Goal: Task Accomplishment & Management: Manage account settings

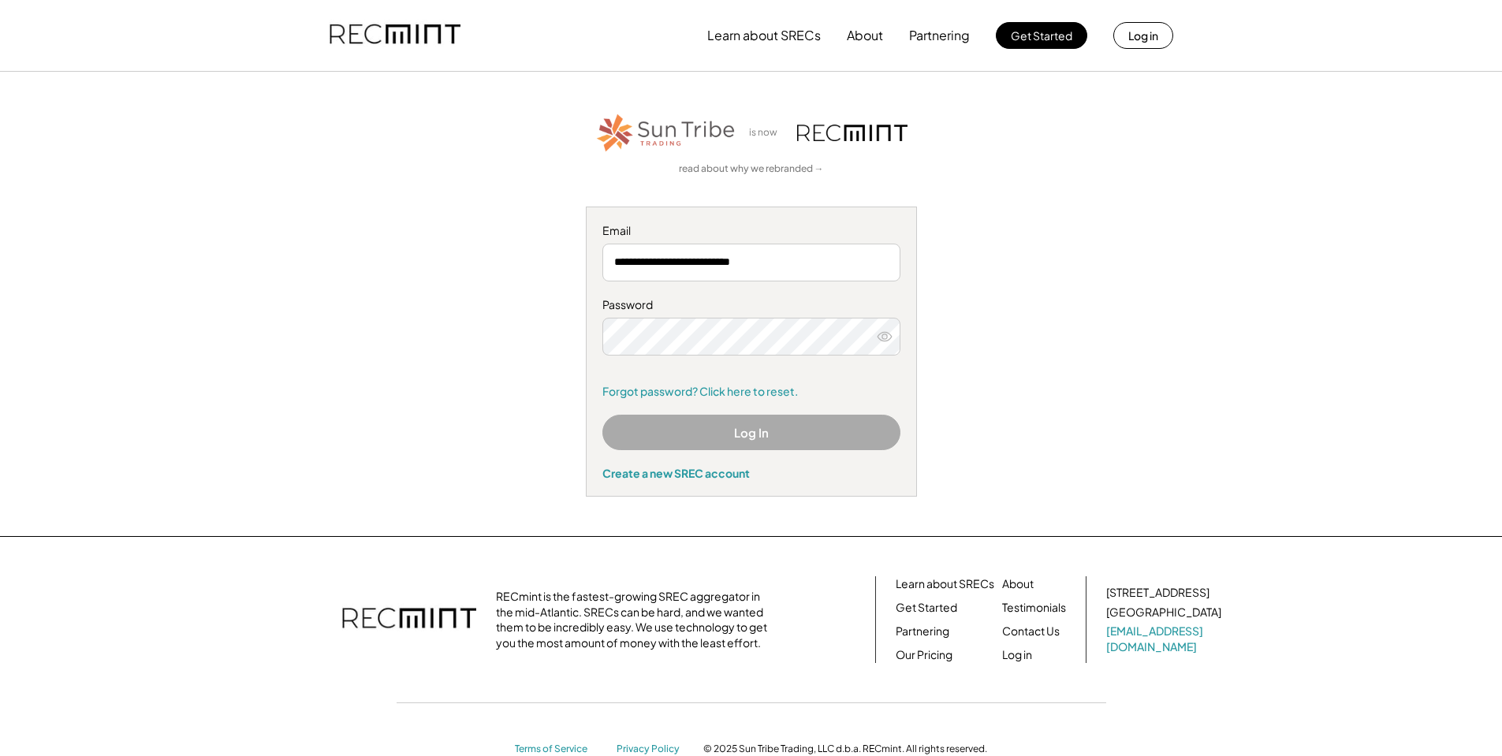
click at [726, 426] on button "Log In" at bounding box center [751, 432] width 298 height 35
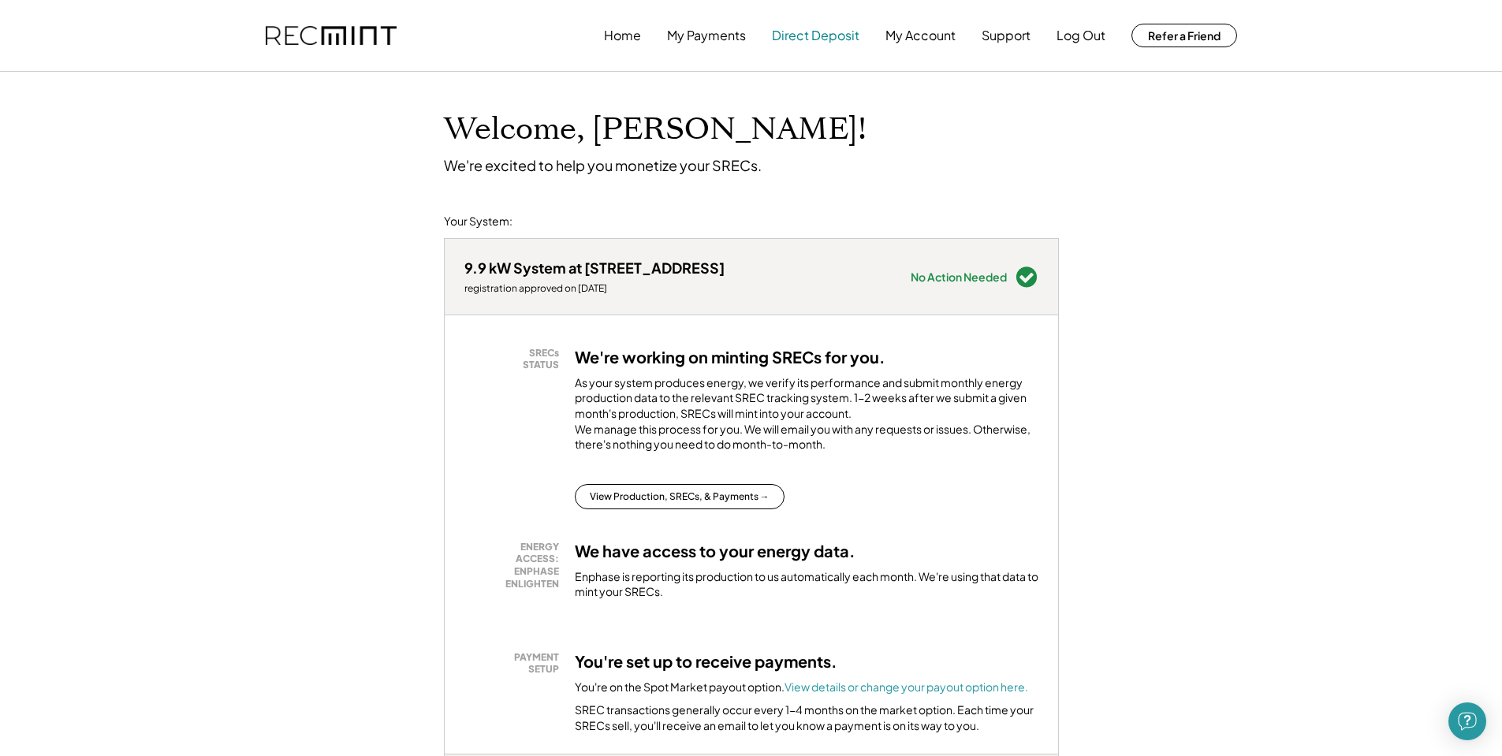
click at [838, 36] on button "Direct Deposit" at bounding box center [815, 36] width 87 height 32
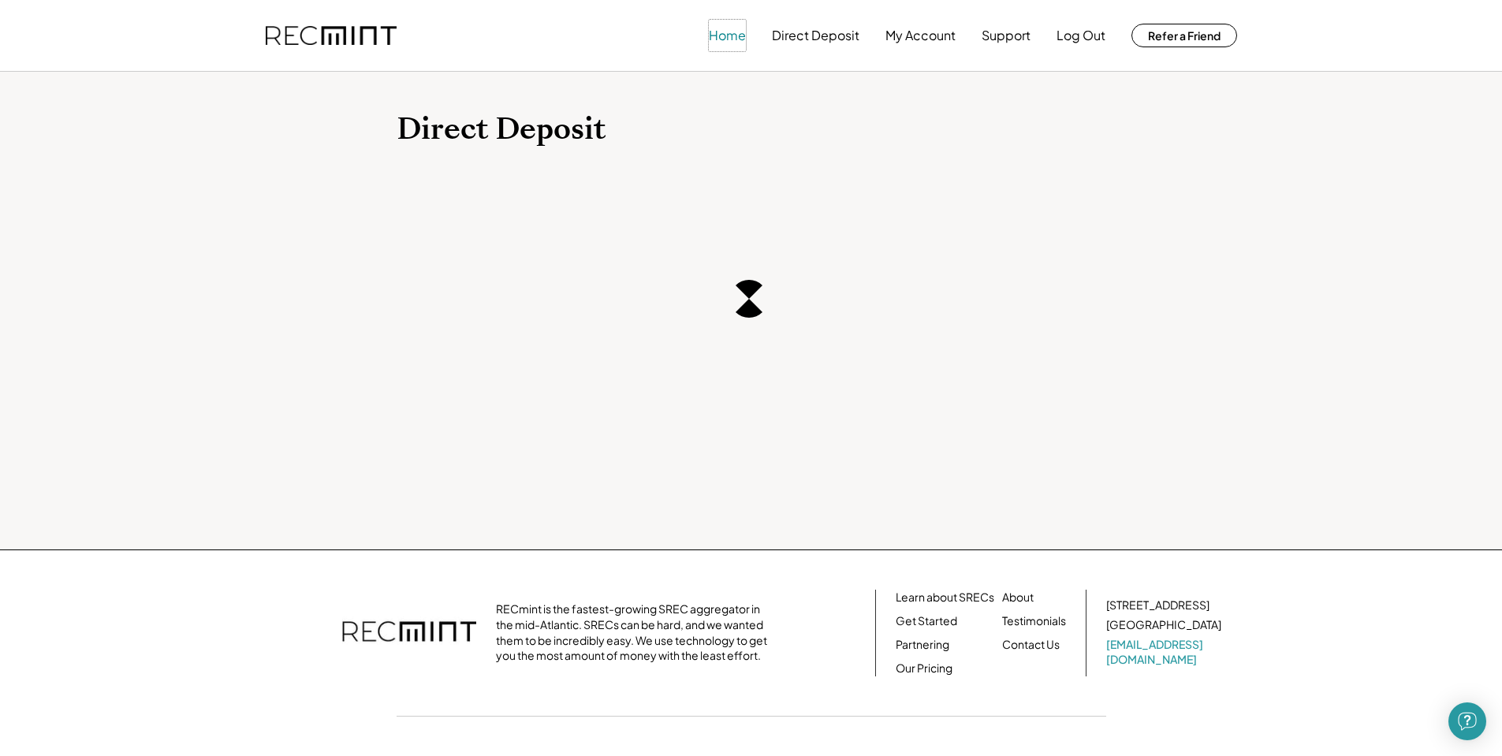
click at [727, 36] on button "Home" at bounding box center [727, 36] width 37 height 32
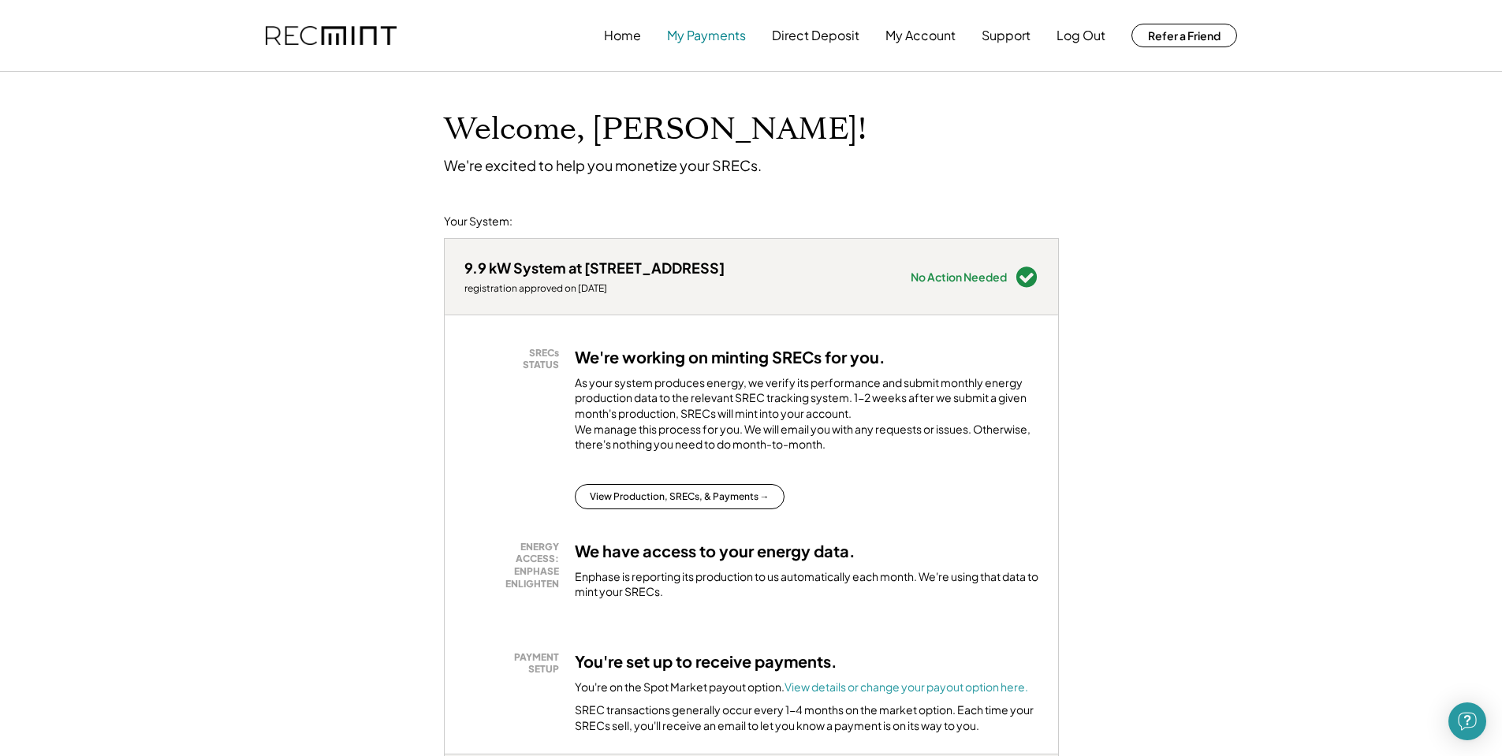
click at [721, 40] on button "My Payments" at bounding box center [706, 36] width 79 height 32
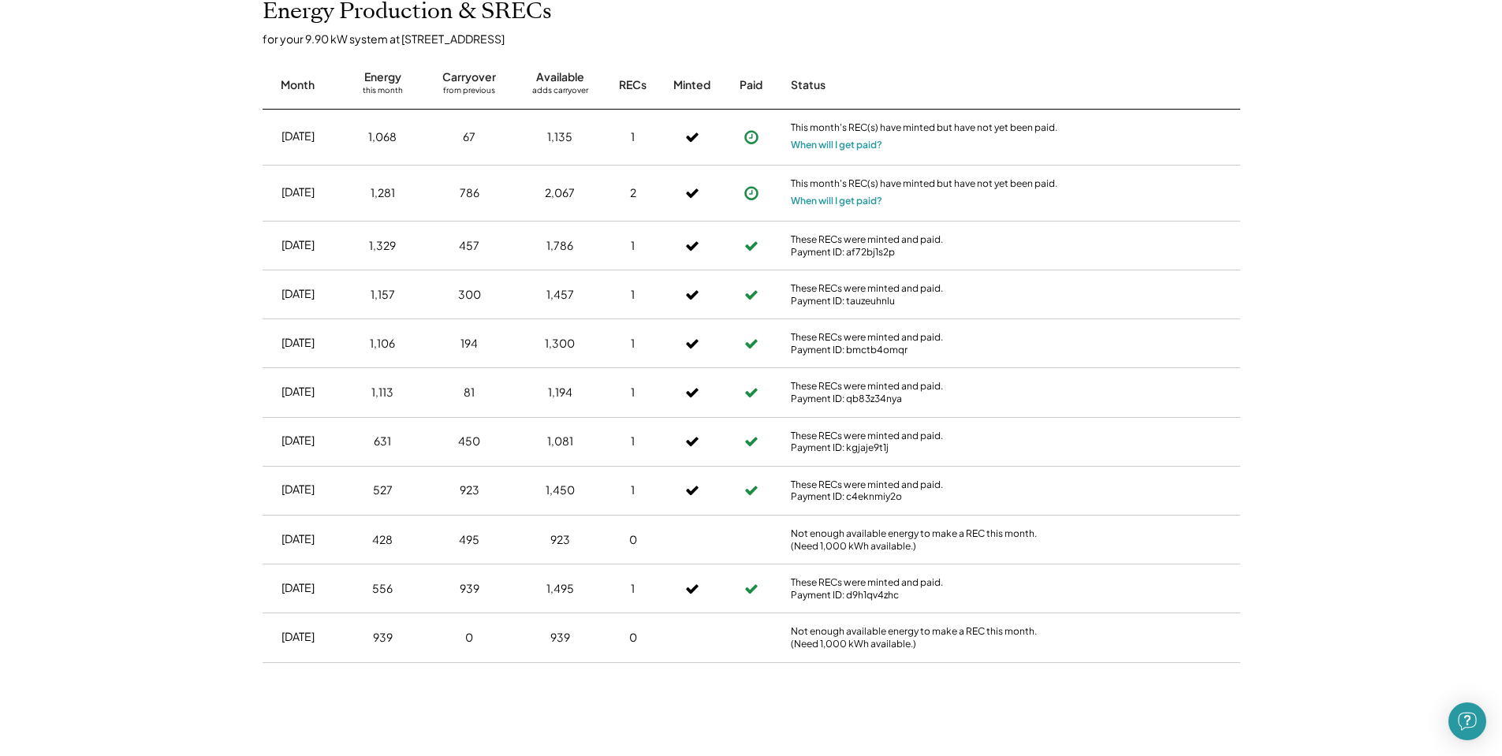
scroll to position [552, 0]
